Goal: Check status: Check status

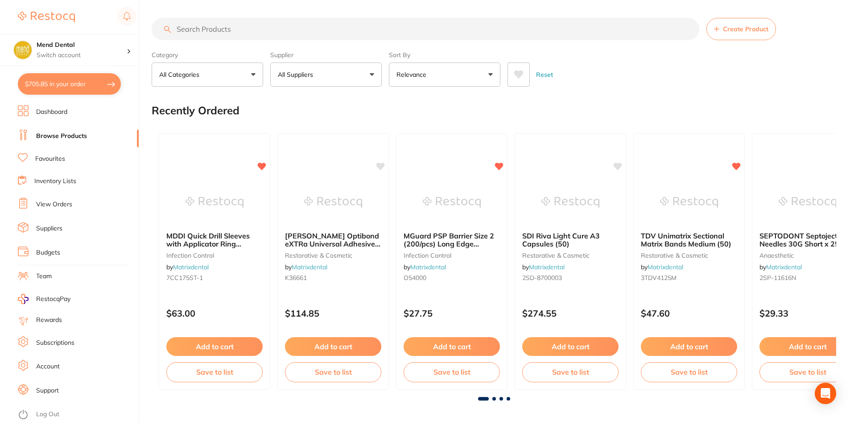
click at [66, 204] on link "View Orders" at bounding box center [54, 204] width 36 height 9
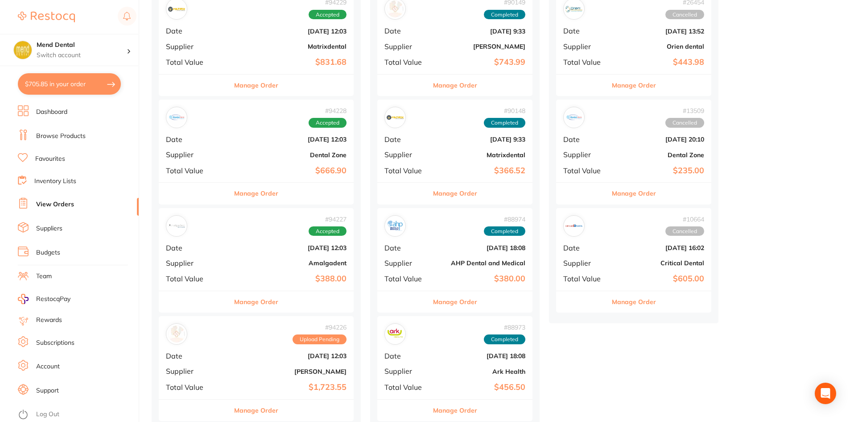
scroll to position [312, 0]
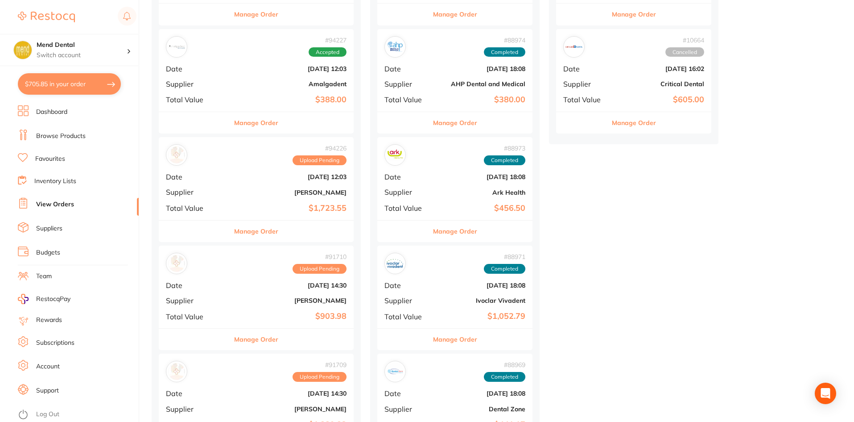
click at [276, 128] on button "Manage Order" at bounding box center [256, 122] width 44 height 21
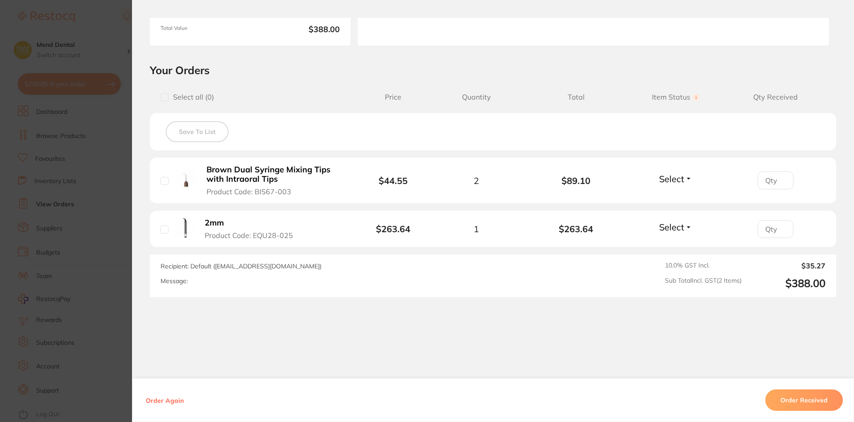
scroll to position [164, 0]
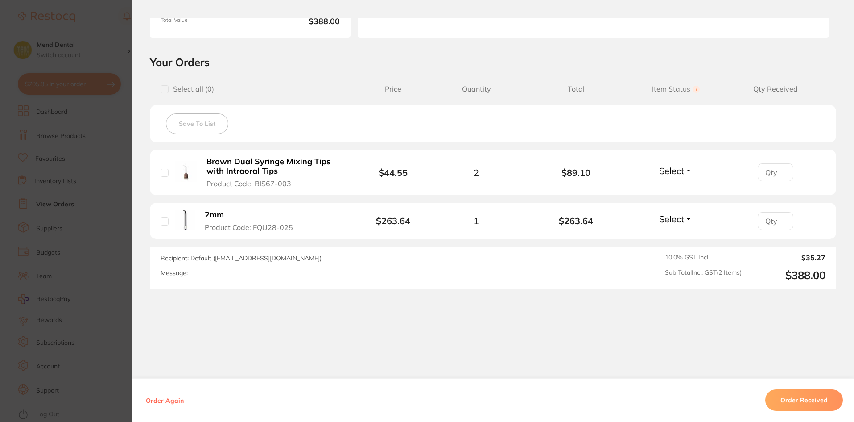
click at [792, 393] on button "Order Received" at bounding box center [805, 399] width 78 height 21
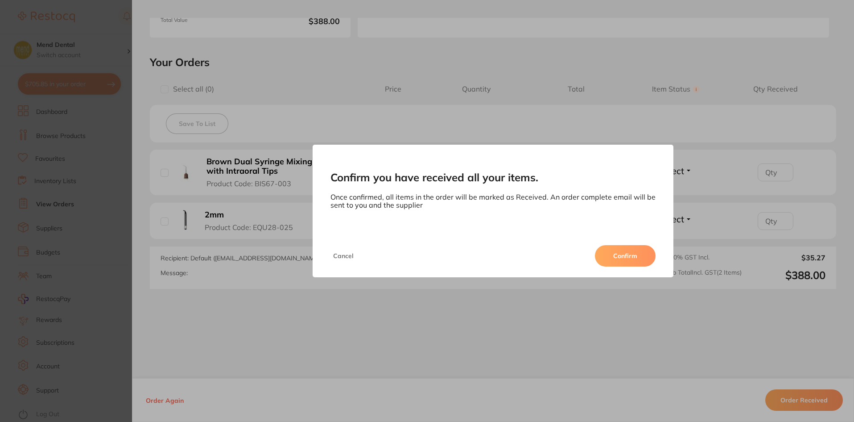
click at [646, 264] on button "Confirm" at bounding box center [625, 255] width 61 height 21
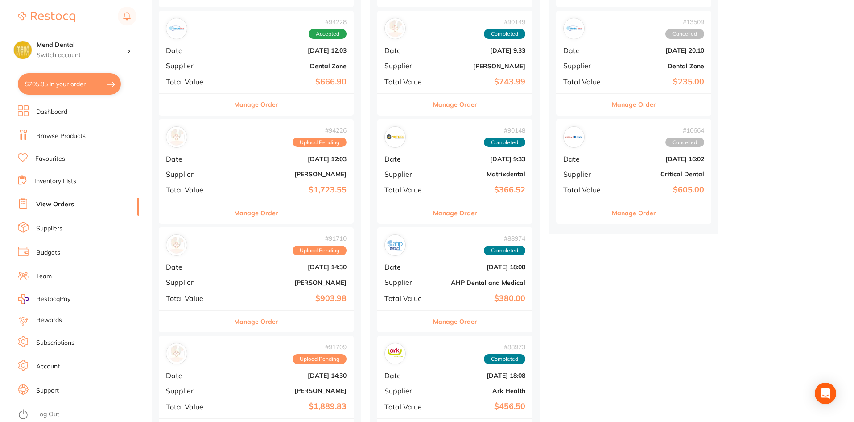
scroll to position [223, 0]
drag, startPoint x: 272, startPoint y: 214, endPoint x: 416, endPoint y: 227, distance: 144.2
click at [273, 214] on button "Manage Order" at bounding box center [256, 211] width 44 height 21
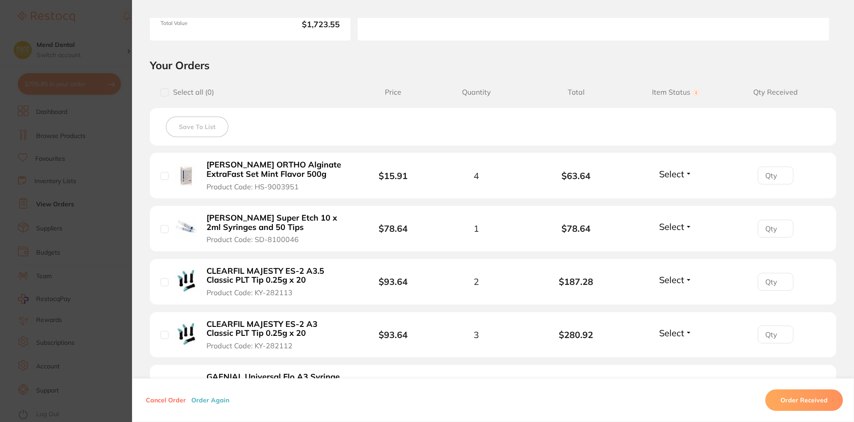
scroll to position [178, 0]
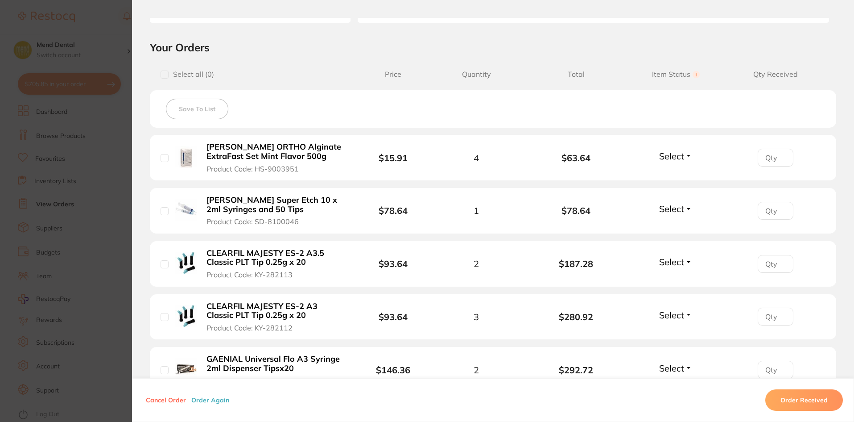
click at [696, 212] on li "[PERSON_NAME] Super Etch 10 x 2ml Syringes and 50 Tips Product Code: SD-8100046…" at bounding box center [493, 211] width 687 height 46
click at [688, 211] on button "Select" at bounding box center [676, 208] width 38 height 11
click at [677, 243] on span "Back Order" at bounding box center [676, 241] width 27 height 7
click at [677, 158] on span "Select" at bounding box center [671, 155] width 25 height 11
click at [677, 175] on span "Received" at bounding box center [676, 175] width 23 height 7
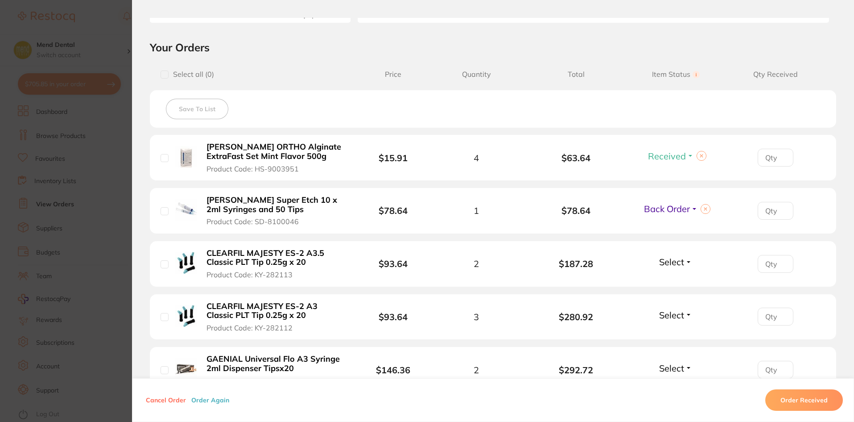
click at [672, 261] on span "Select" at bounding box center [671, 261] width 25 height 11
click at [672, 277] on button "Received" at bounding box center [676, 281] width 23 height 14
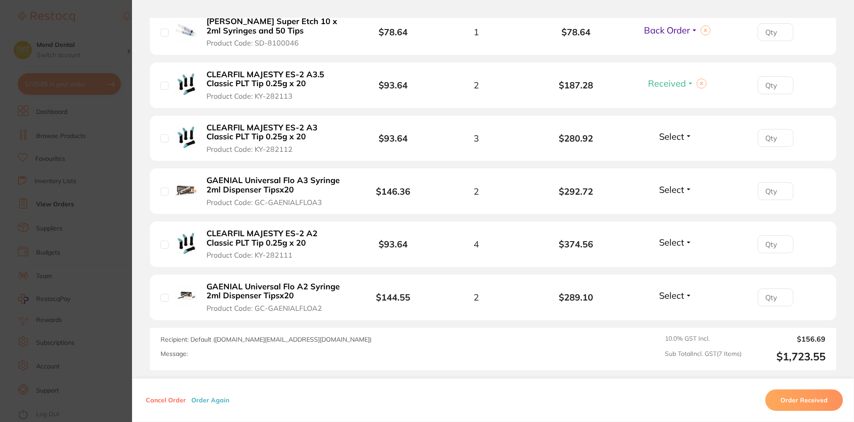
click at [668, 145] on div "Select Received Back Order" at bounding box center [676, 138] width 38 height 15
click at [668, 137] on span "Select" at bounding box center [671, 136] width 25 height 11
click at [667, 157] on span "Received" at bounding box center [676, 155] width 23 height 7
click at [670, 191] on span "Select" at bounding box center [671, 189] width 25 height 11
click at [668, 208] on span "Received" at bounding box center [676, 208] width 23 height 7
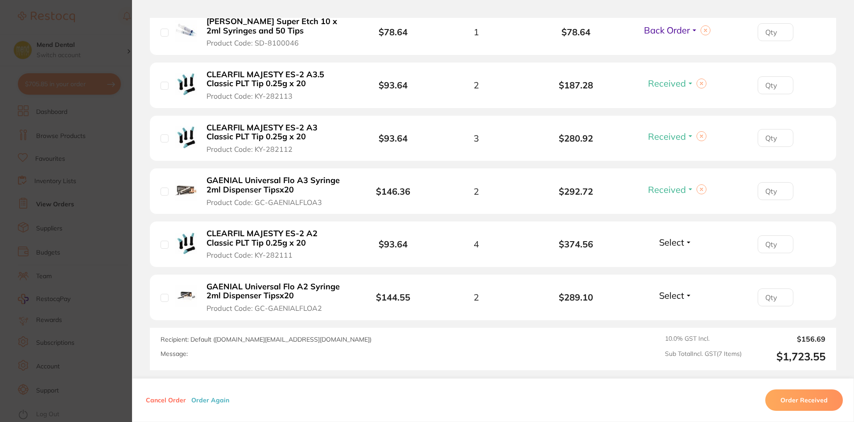
click at [671, 245] on span "Select" at bounding box center [671, 241] width 25 height 11
click at [674, 266] on button "Received" at bounding box center [676, 262] width 23 height 14
click at [675, 290] on span "Select" at bounding box center [671, 295] width 25 height 11
click at [674, 311] on span "Received" at bounding box center [676, 314] width 23 height 7
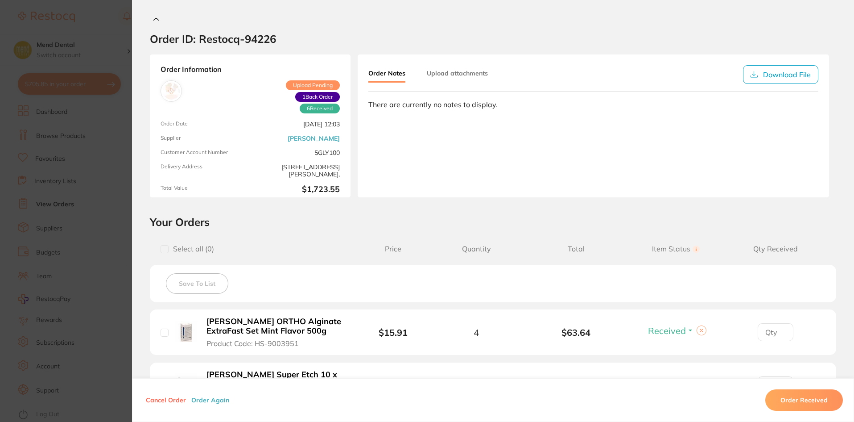
scroll to position [0, 0]
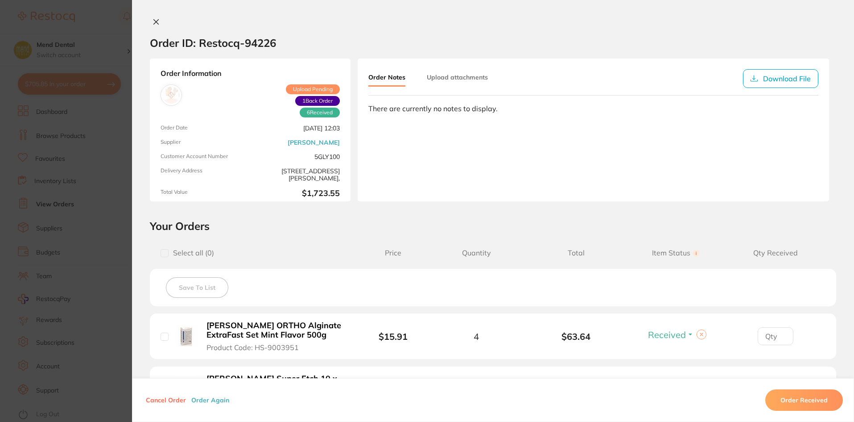
click at [155, 20] on icon at bounding box center [156, 21] width 7 height 7
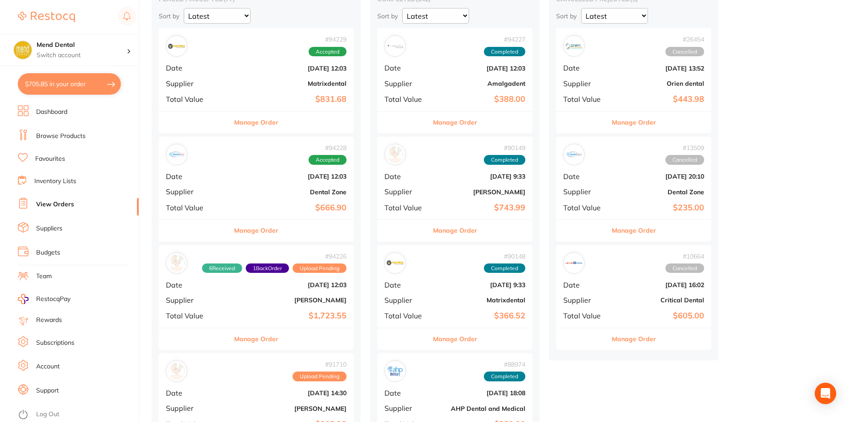
scroll to position [89, 0]
